Goal: Information Seeking & Learning: Compare options

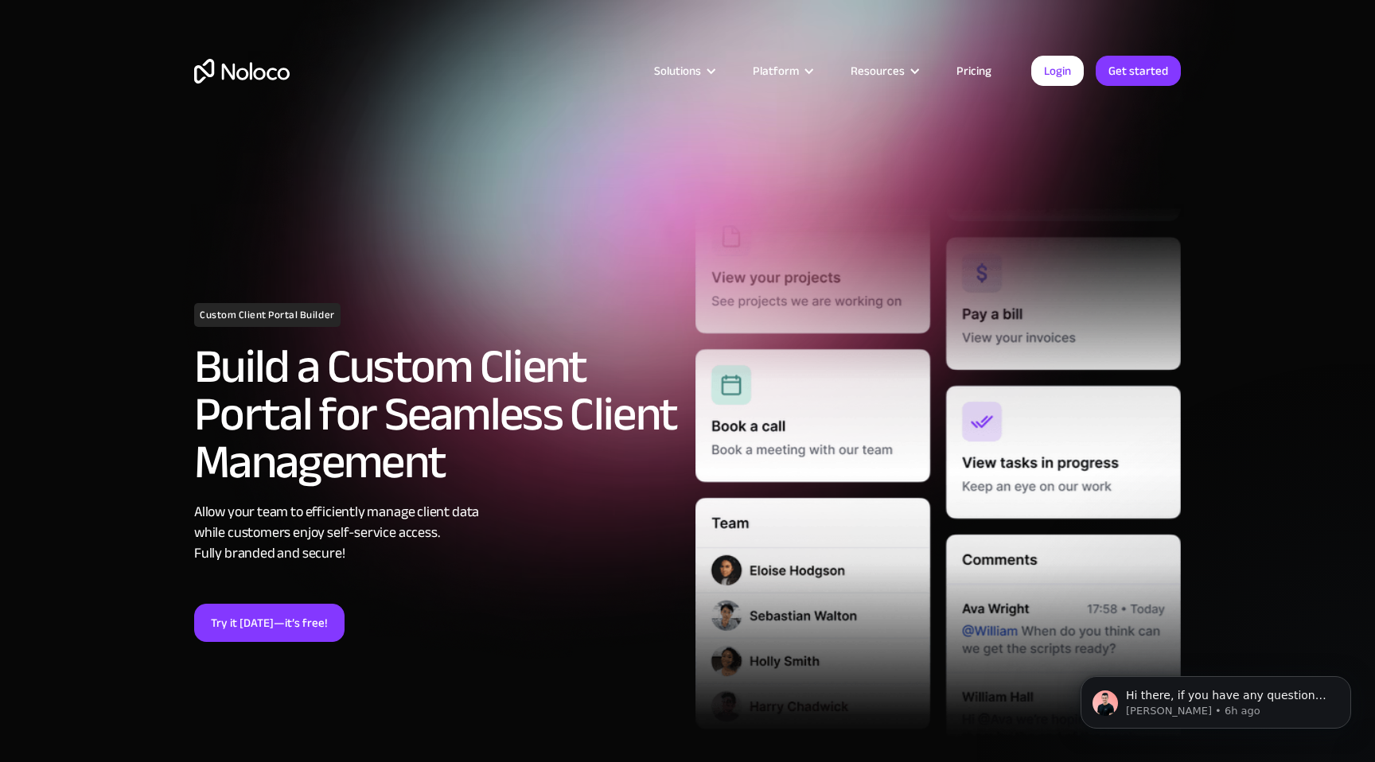
click at [972, 68] on link "Pricing" at bounding box center [974, 70] width 75 height 21
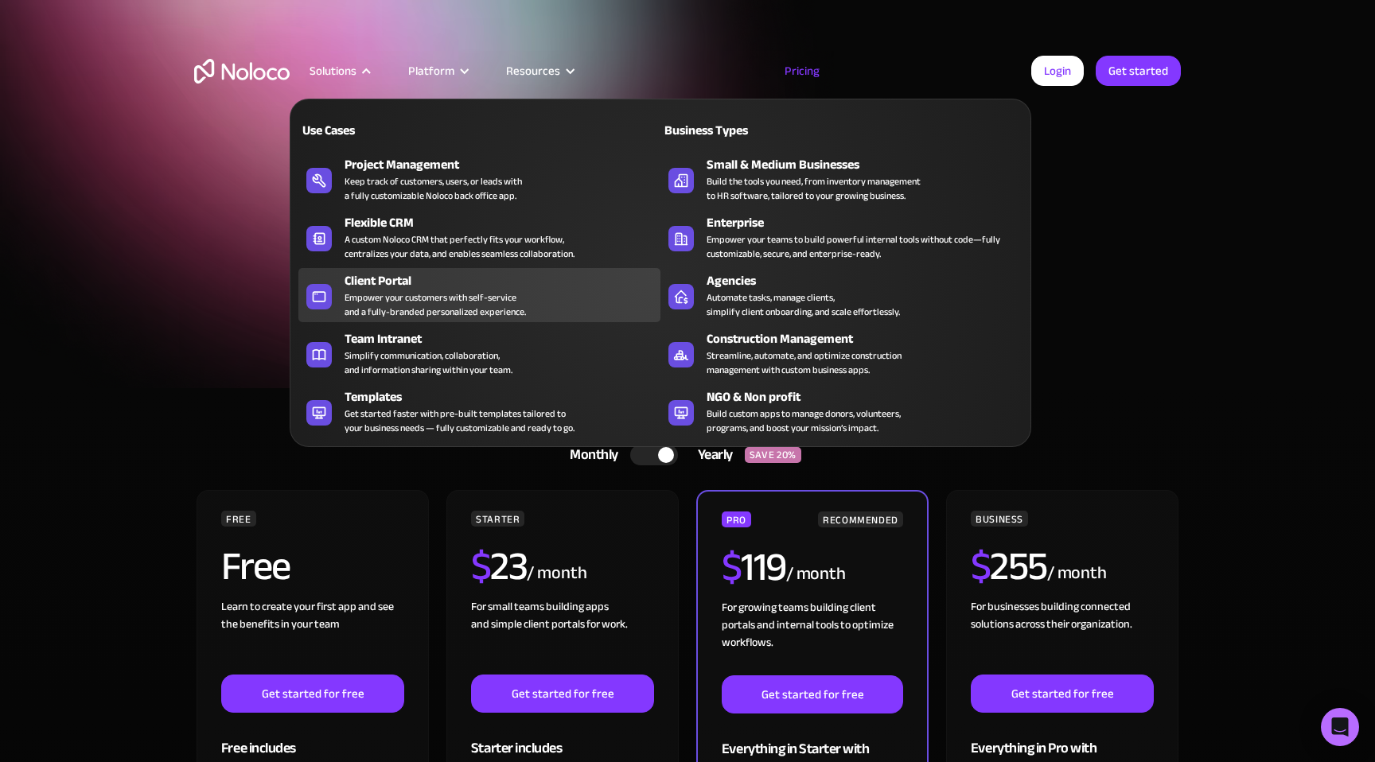
click at [405, 290] on div "Empower your customers with self-service and a fully-branded personalized exper…" at bounding box center [435, 304] width 181 height 29
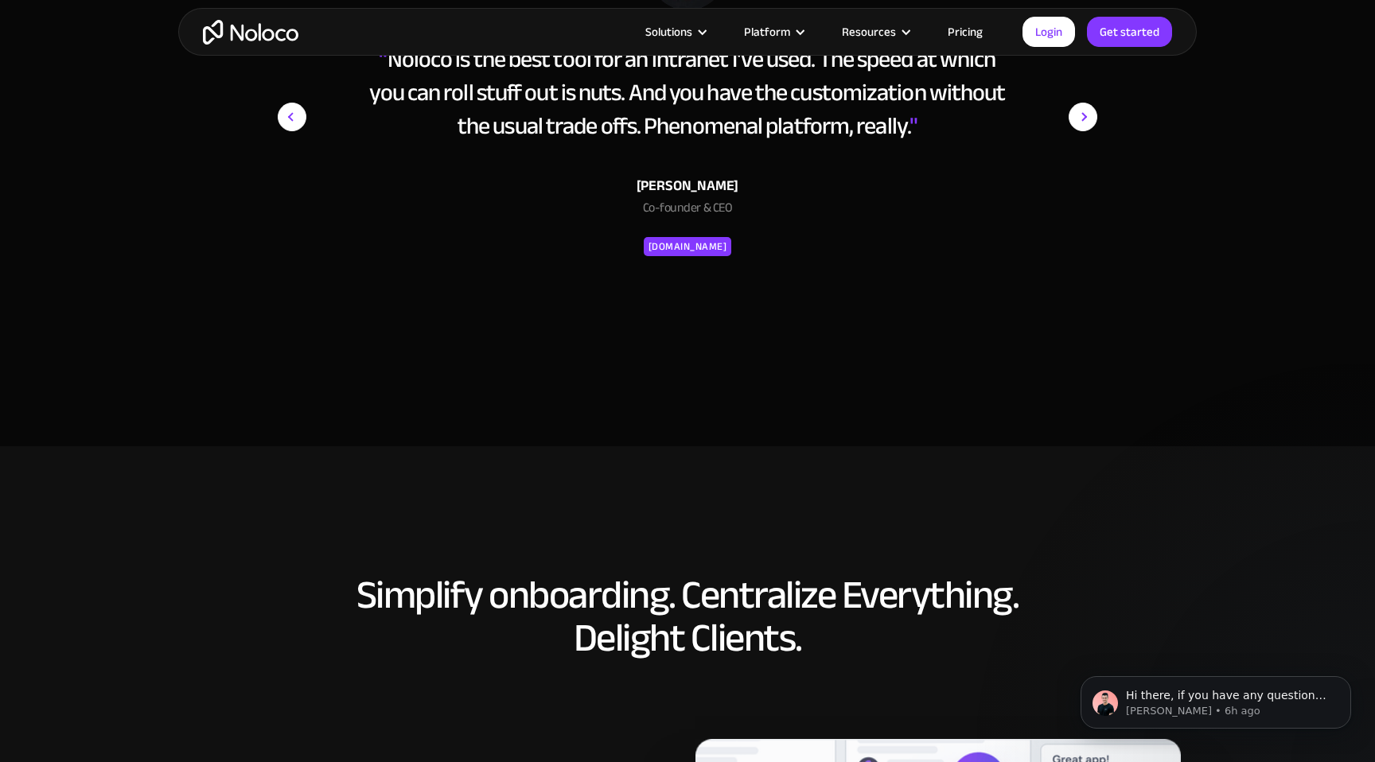
scroll to position [6442, 0]
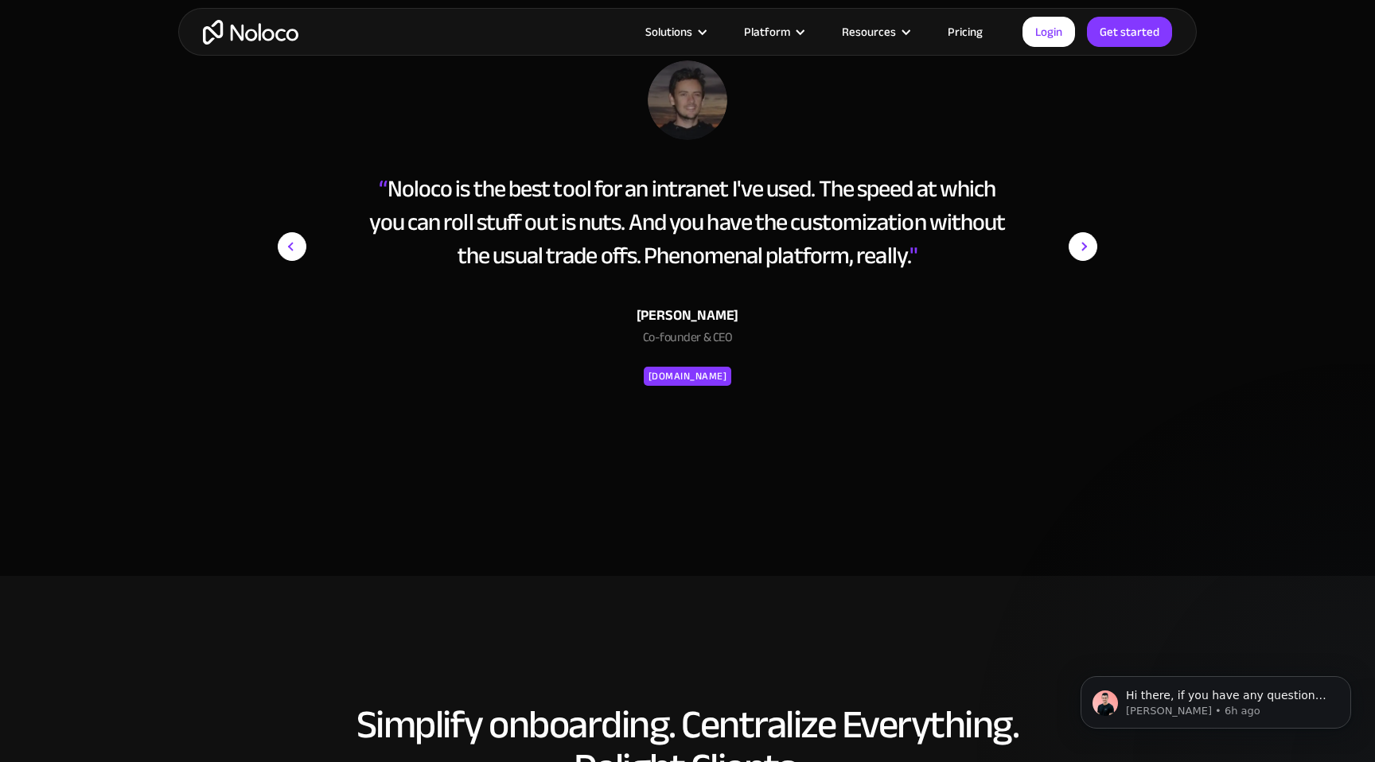
click at [969, 29] on link "Pricing" at bounding box center [965, 31] width 75 height 21
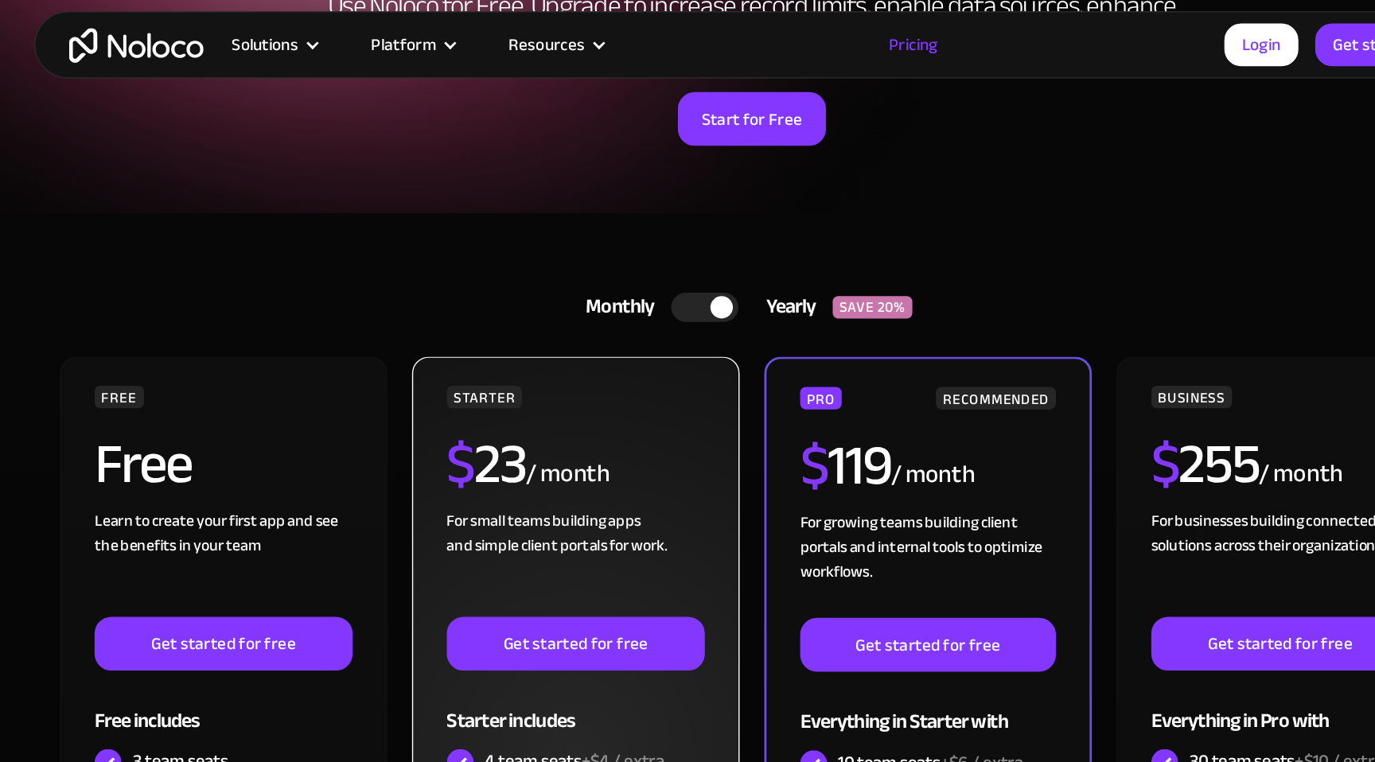
scroll to position [232, 0]
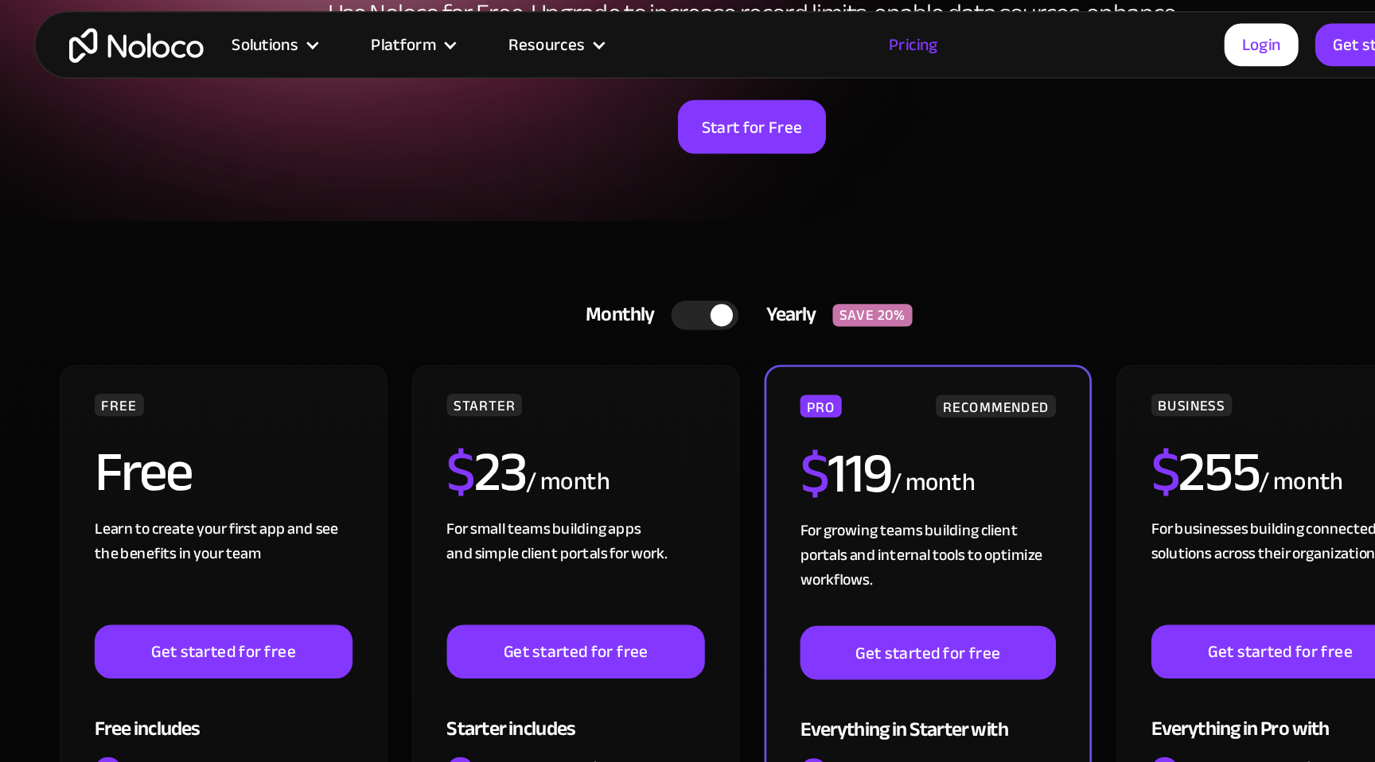
click at [661, 224] on div at bounding box center [666, 224] width 16 height 16
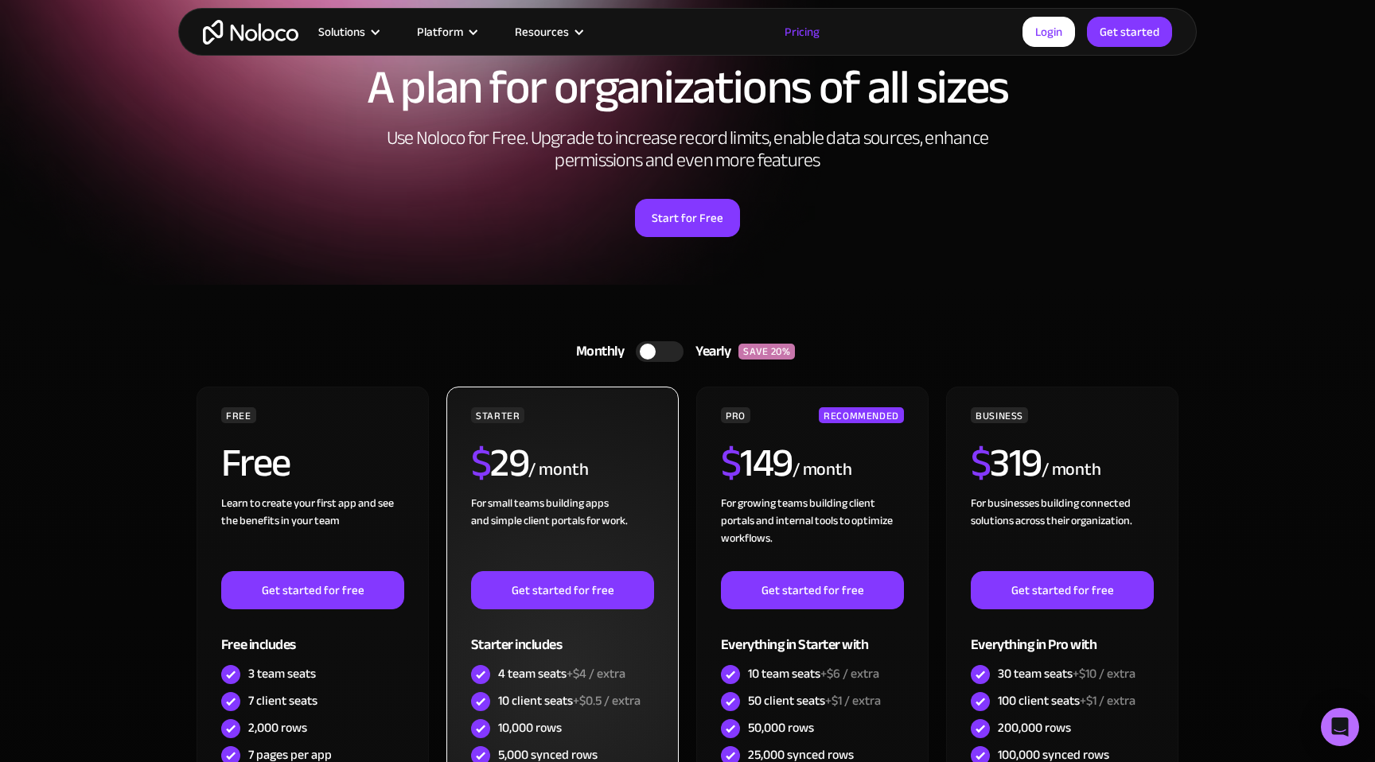
scroll to position [0, 0]
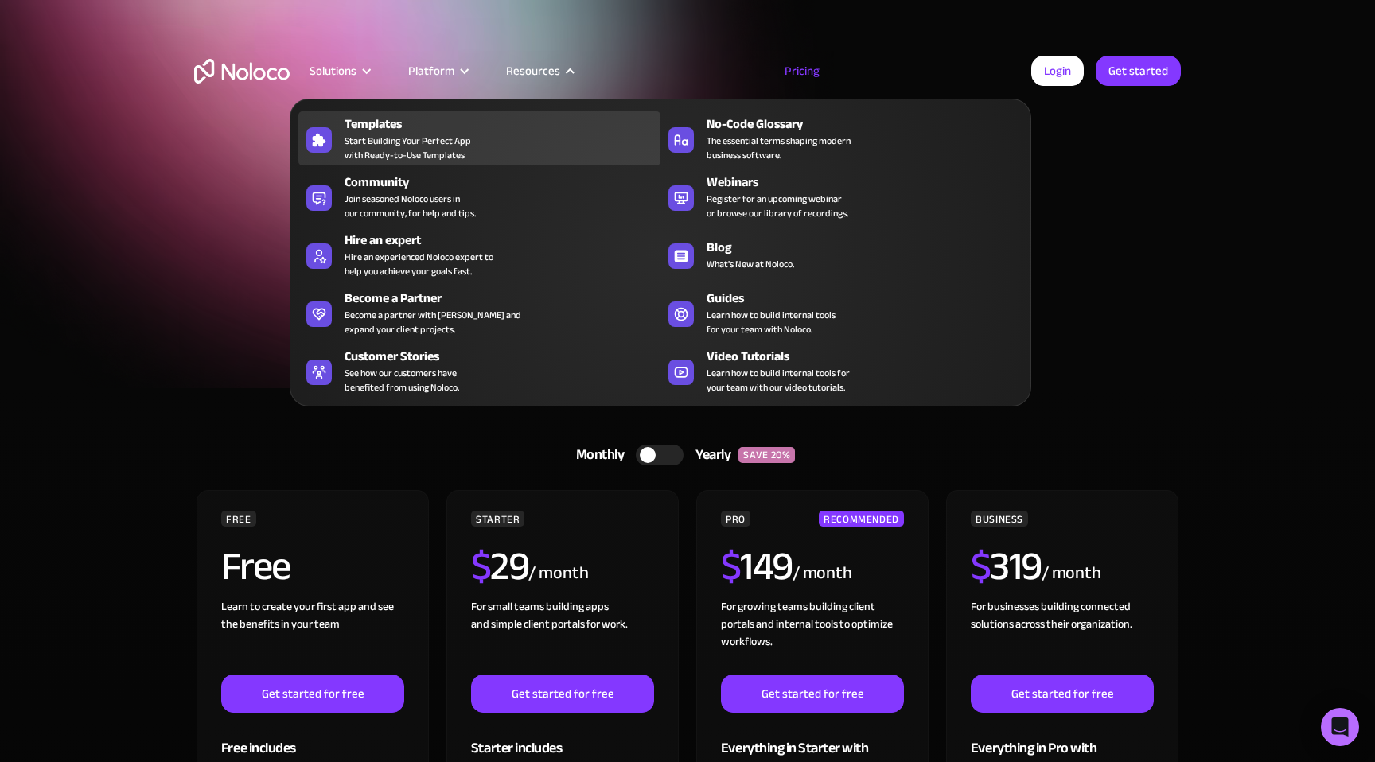
click at [423, 134] on span "Start Building Your Perfect App with Ready-to-Use Templates" at bounding box center [408, 148] width 127 height 29
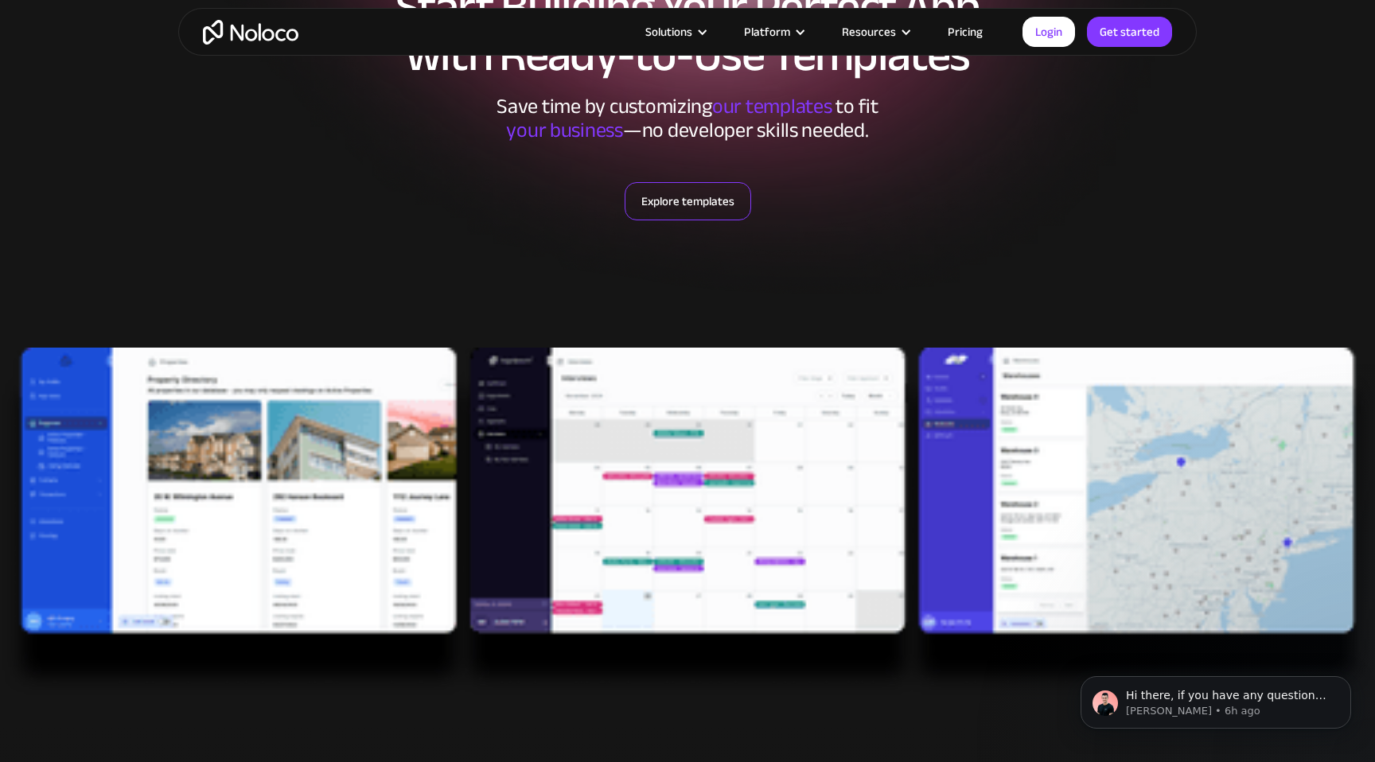
click at [662, 208] on link "Explore templates" at bounding box center [688, 201] width 127 height 38
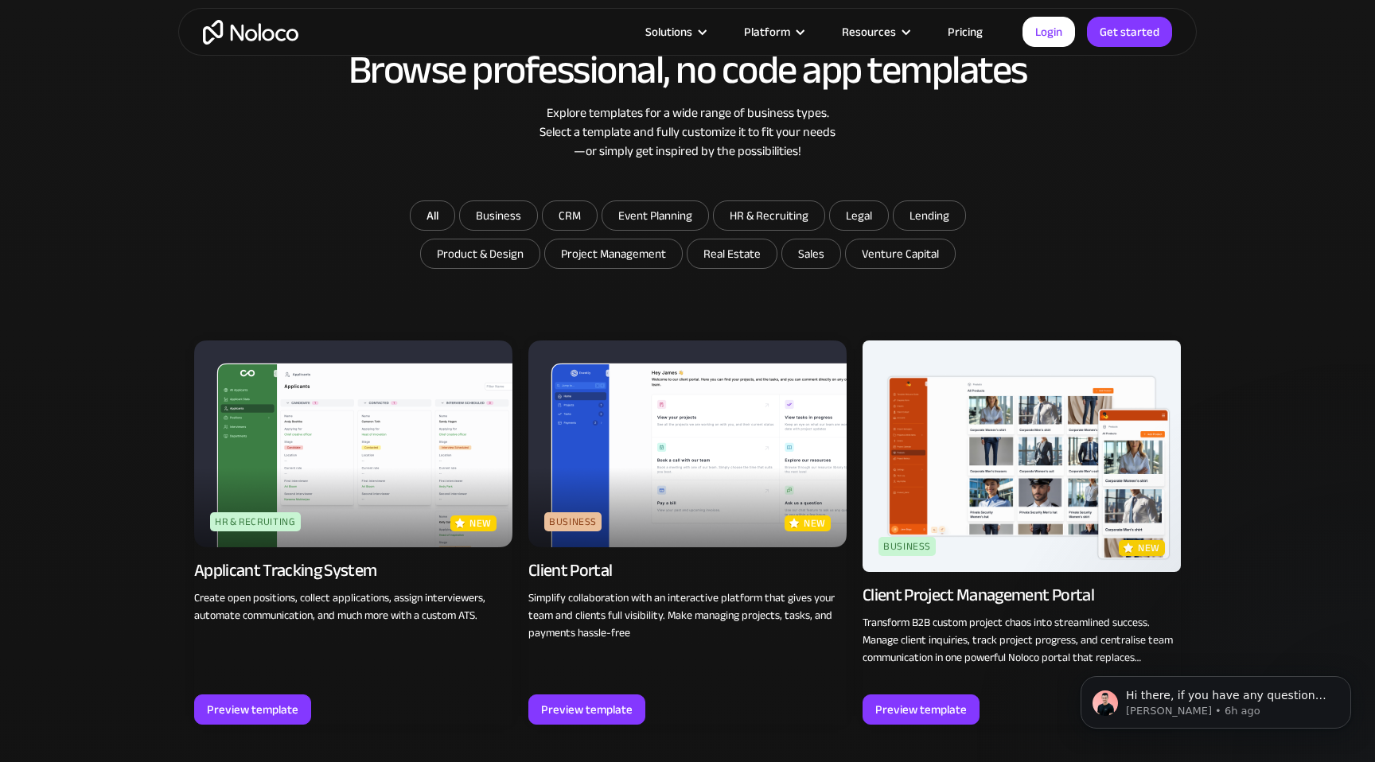
scroll to position [940, 0]
click at [567, 213] on input "CRM" at bounding box center [570, 215] width 54 height 29
checkbox input "true"
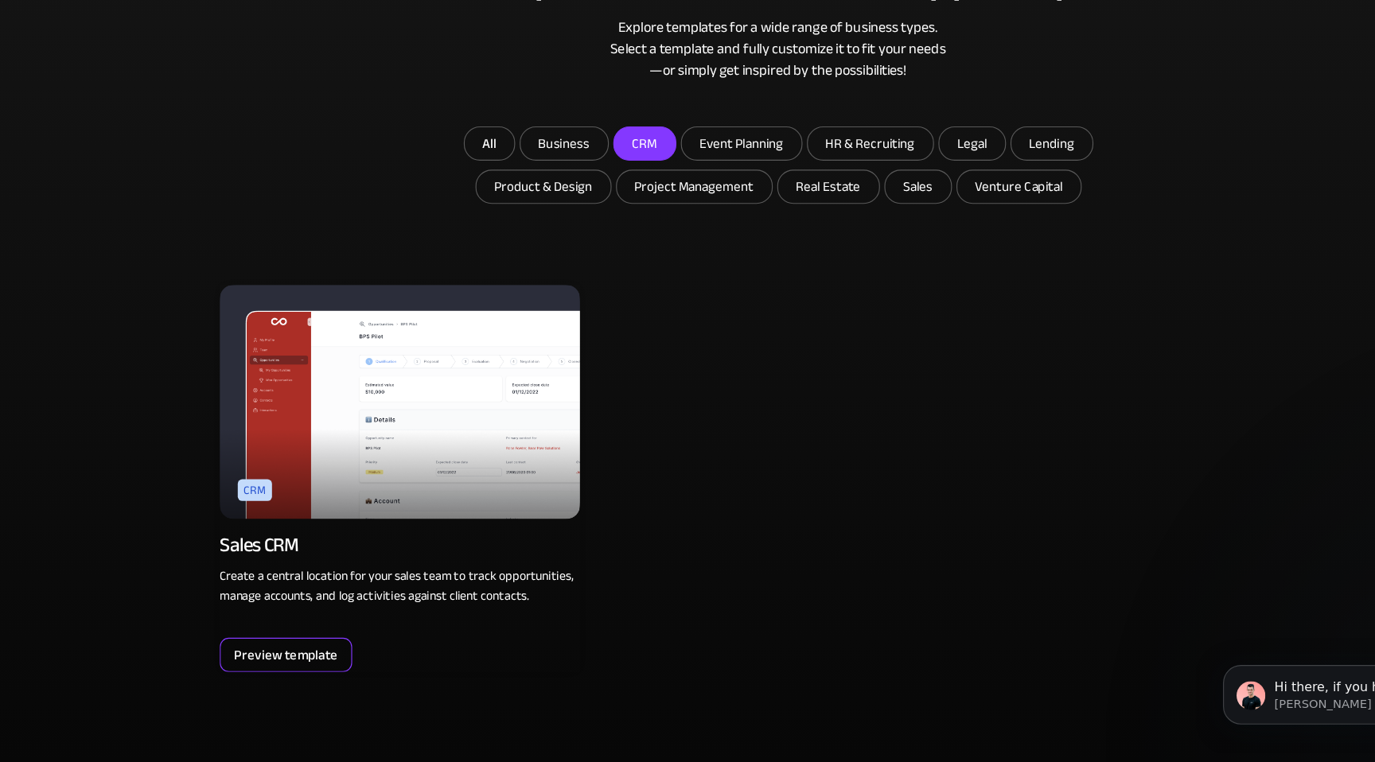
click at [283, 658] on div "Preview template" at bounding box center [253, 667] width 92 height 21
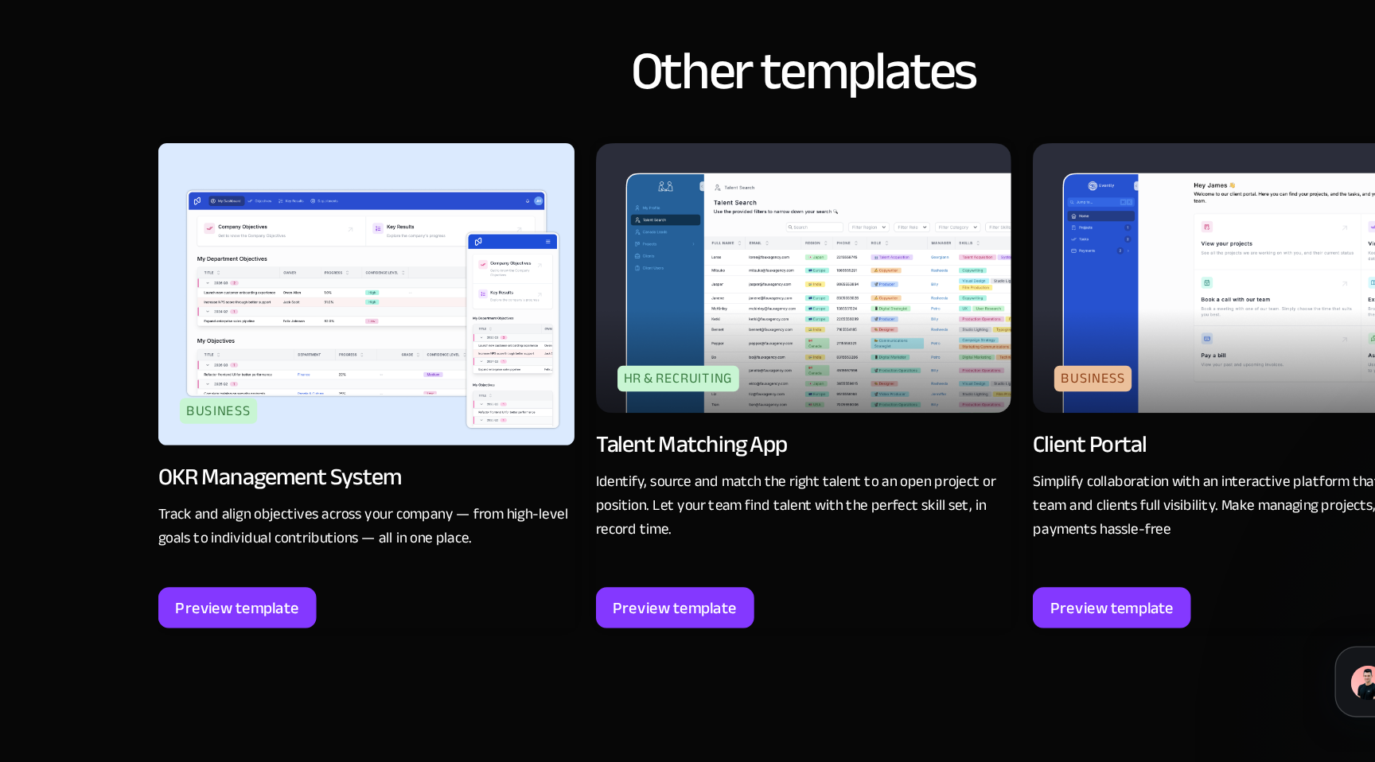
scroll to position [1732, 0]
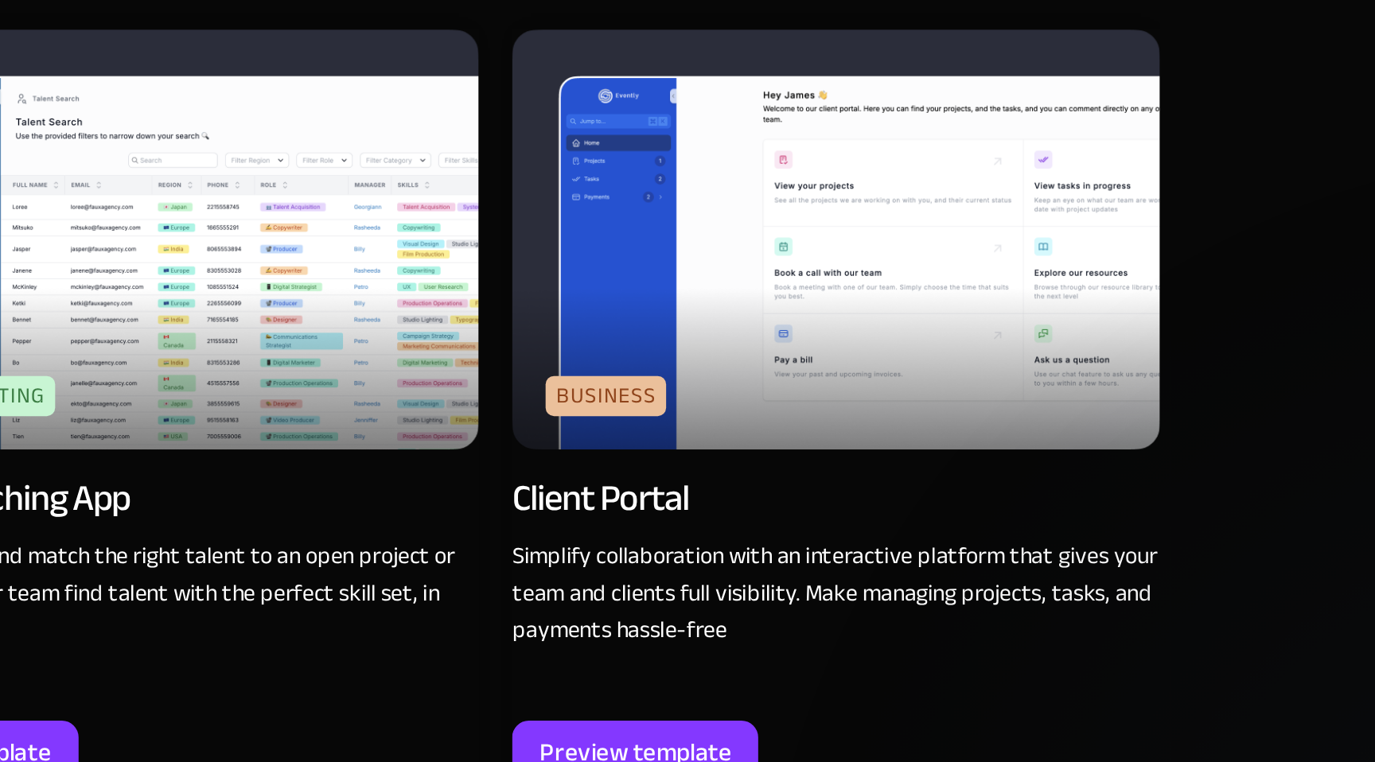
click at [930, 407] on img at bounding box center [1011, 405] width 308 height 200
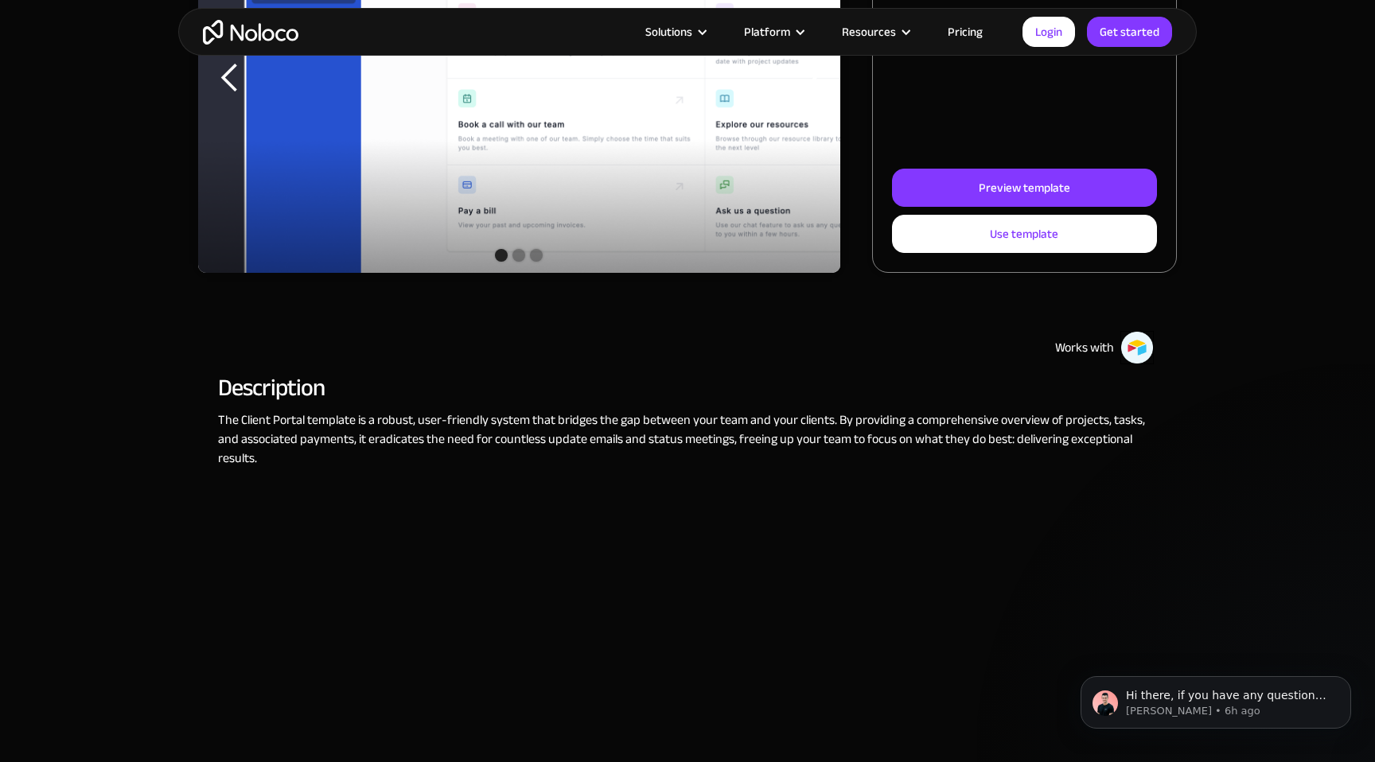
scroll to position [321, 0]
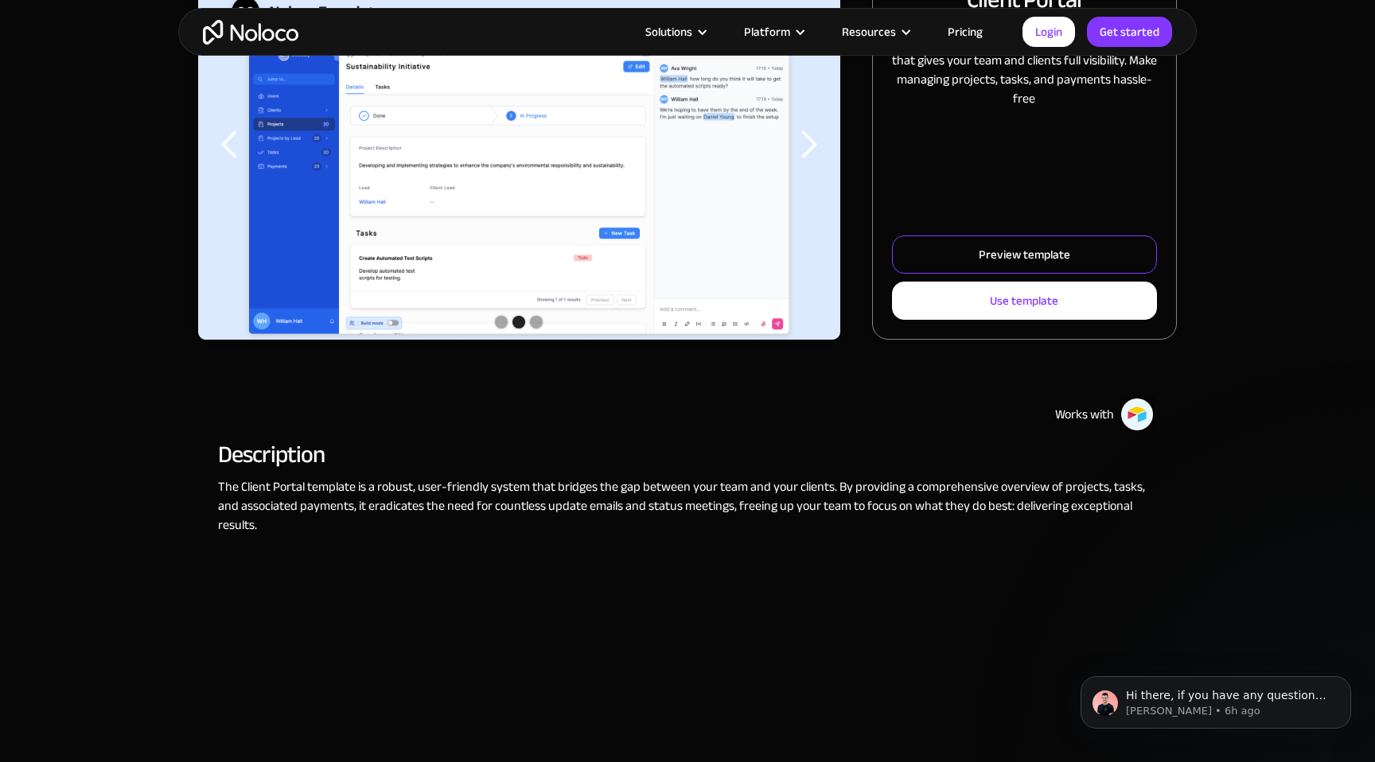
click at [957, 255] on link "Preview template" at bounding box center [1024, 255] width 265 height 38
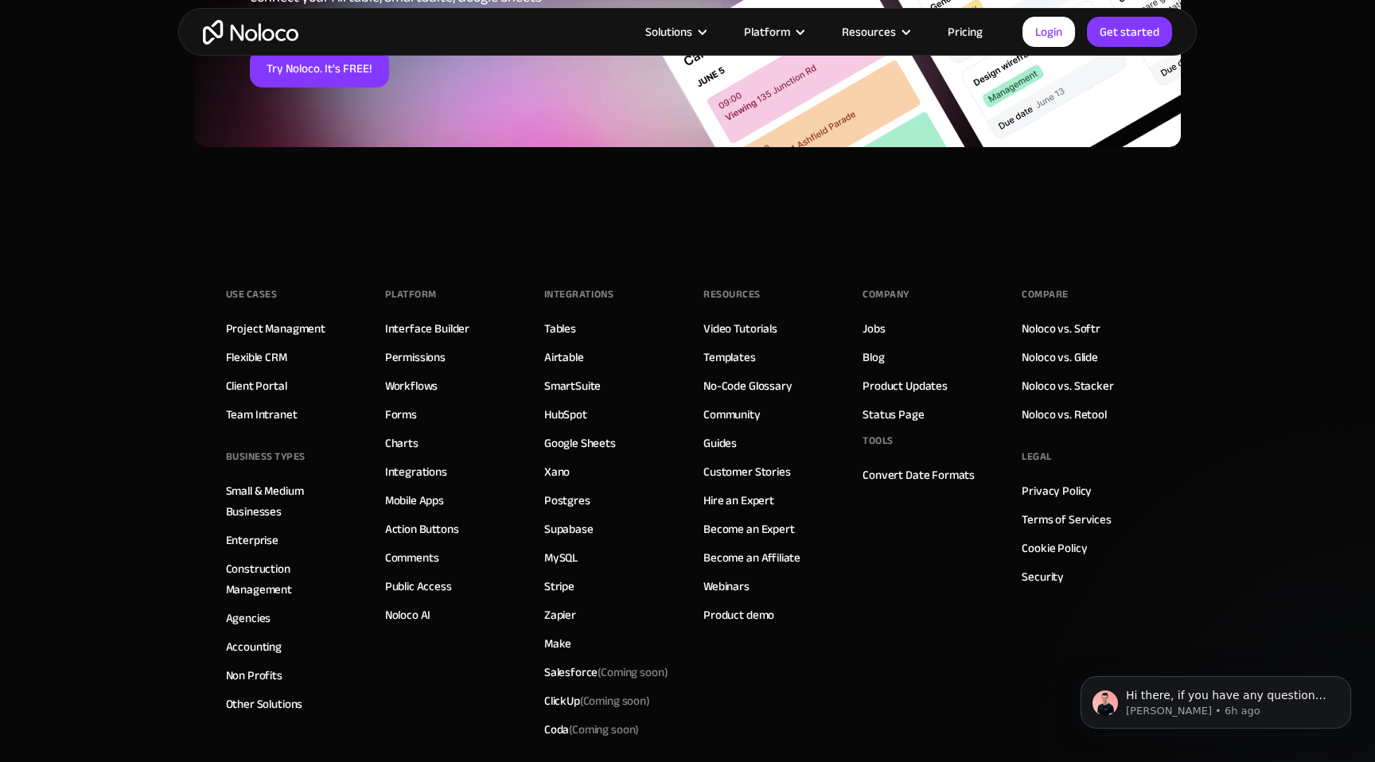
scroll to position [2976, 0]
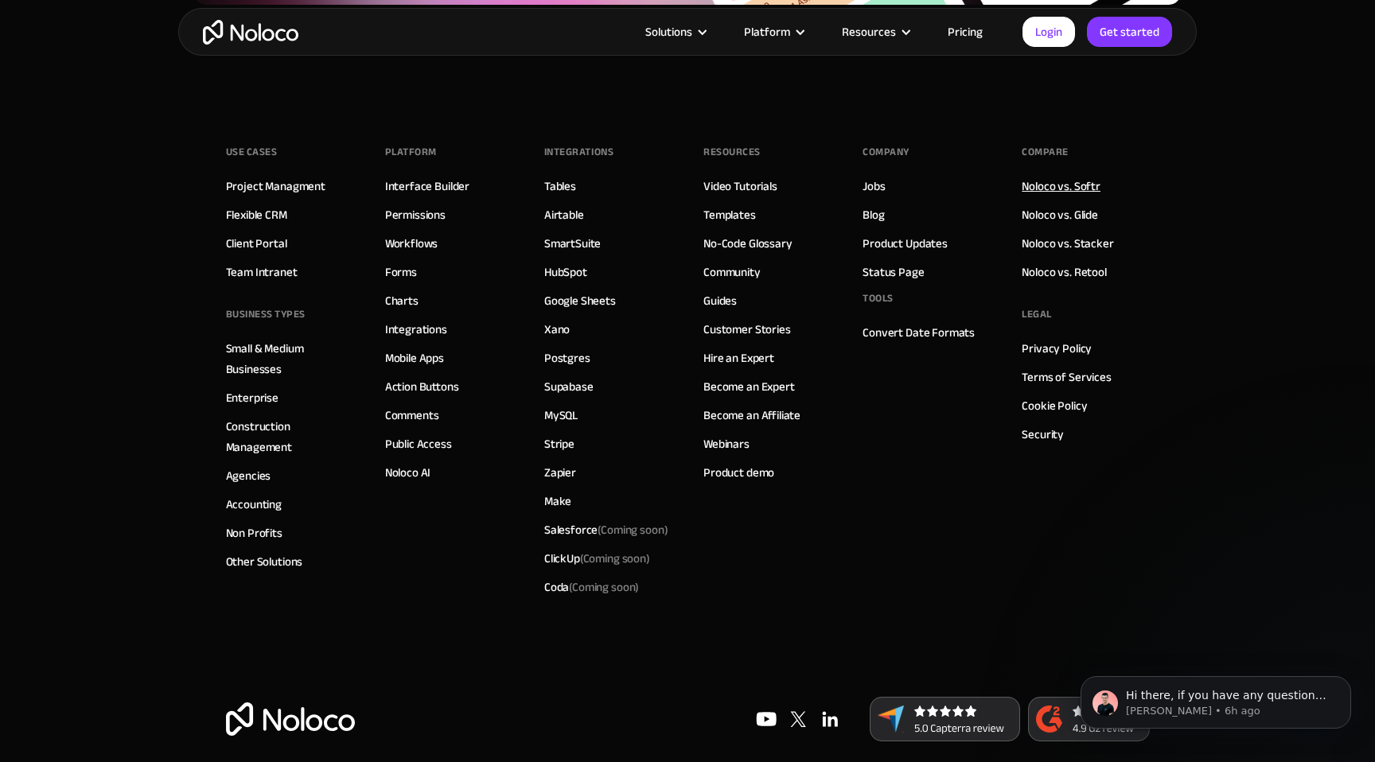
click at [1072, 176] on link "Noloco vs. Softr" at bounding box center [1061, 186] width 79 height 21
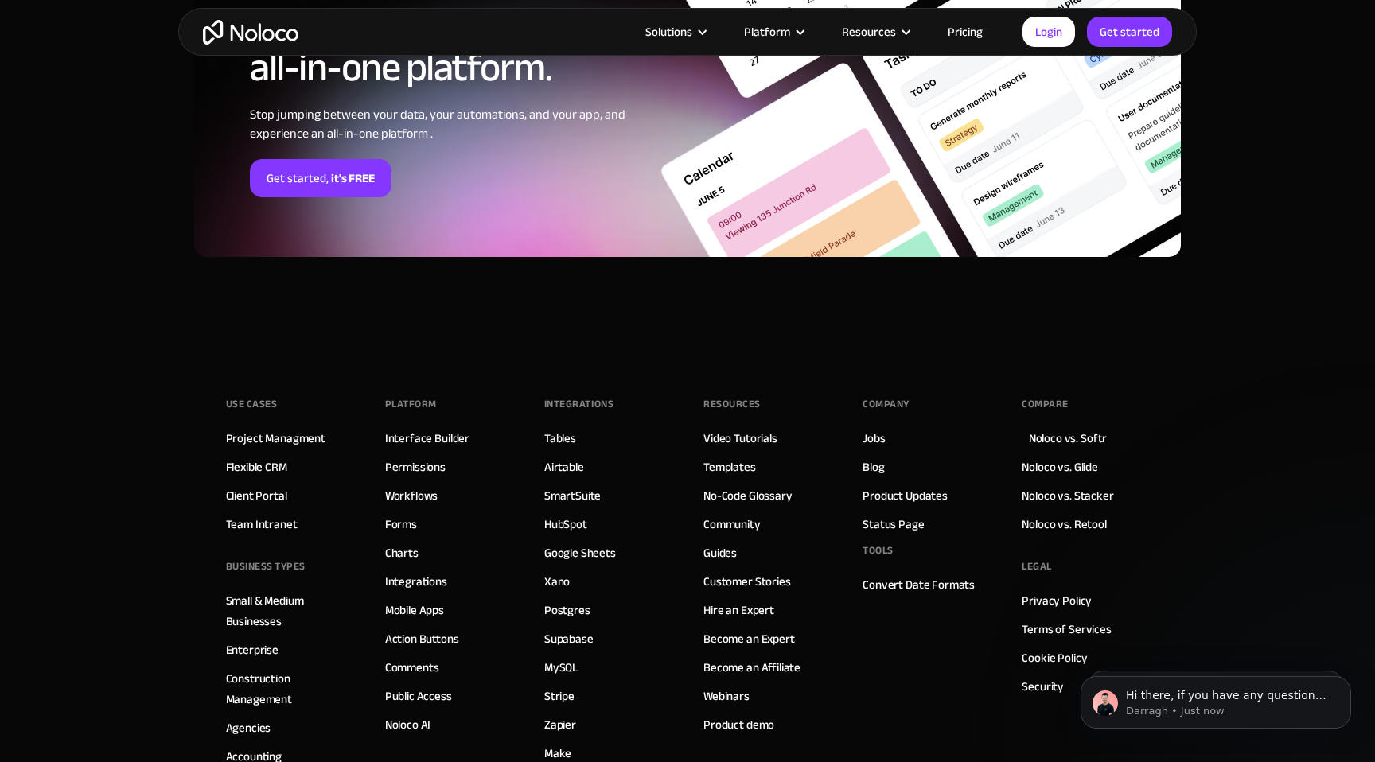
scroll to position [4147, 0]
